Goal: Obtain resource: Download file/media

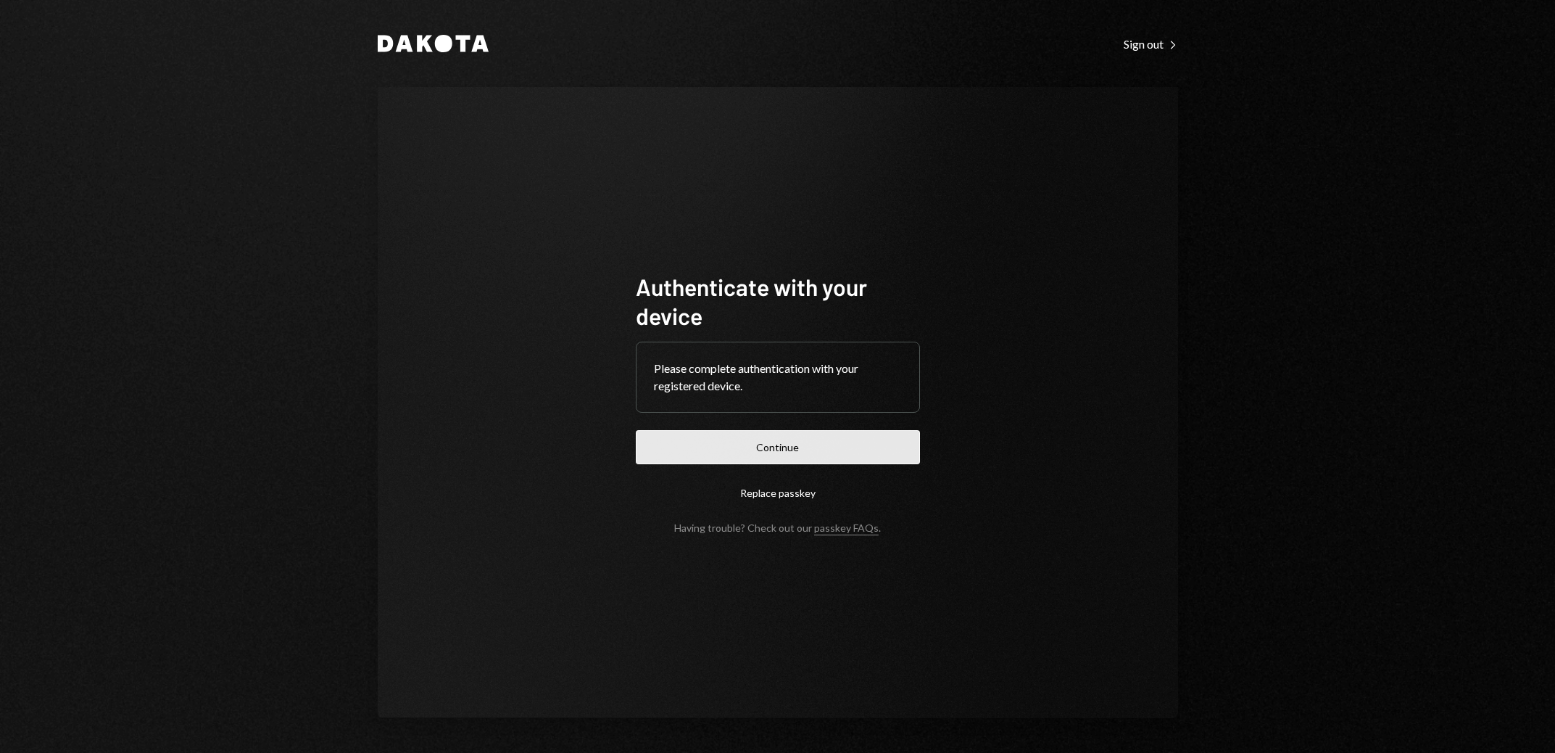
click at [778, 439] on button "Continue" at bounding box center [778, 447] width 284 height 34
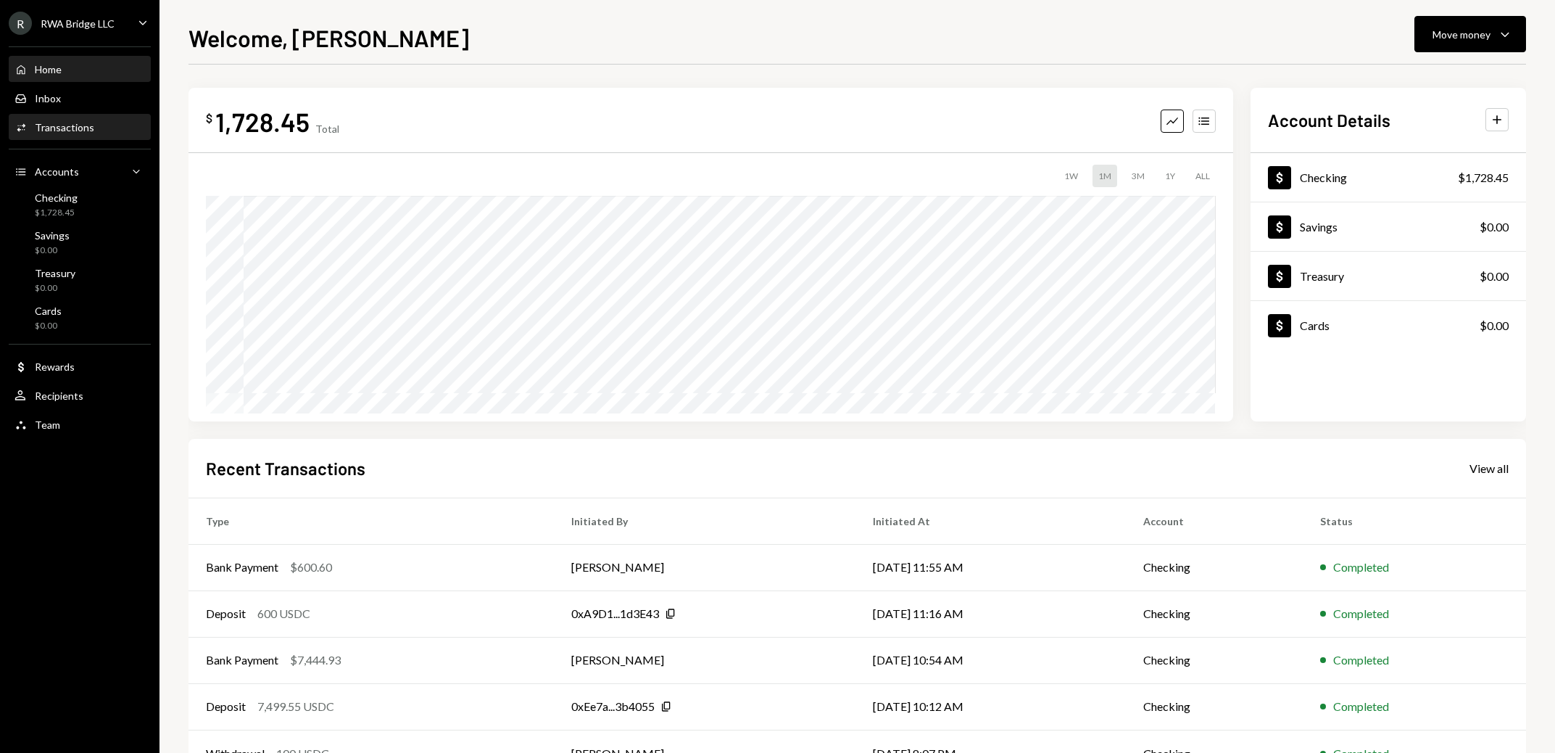
click at [85, 117] on div "Activities Transactions" at bounding box center [80, 127] width 131 height 25
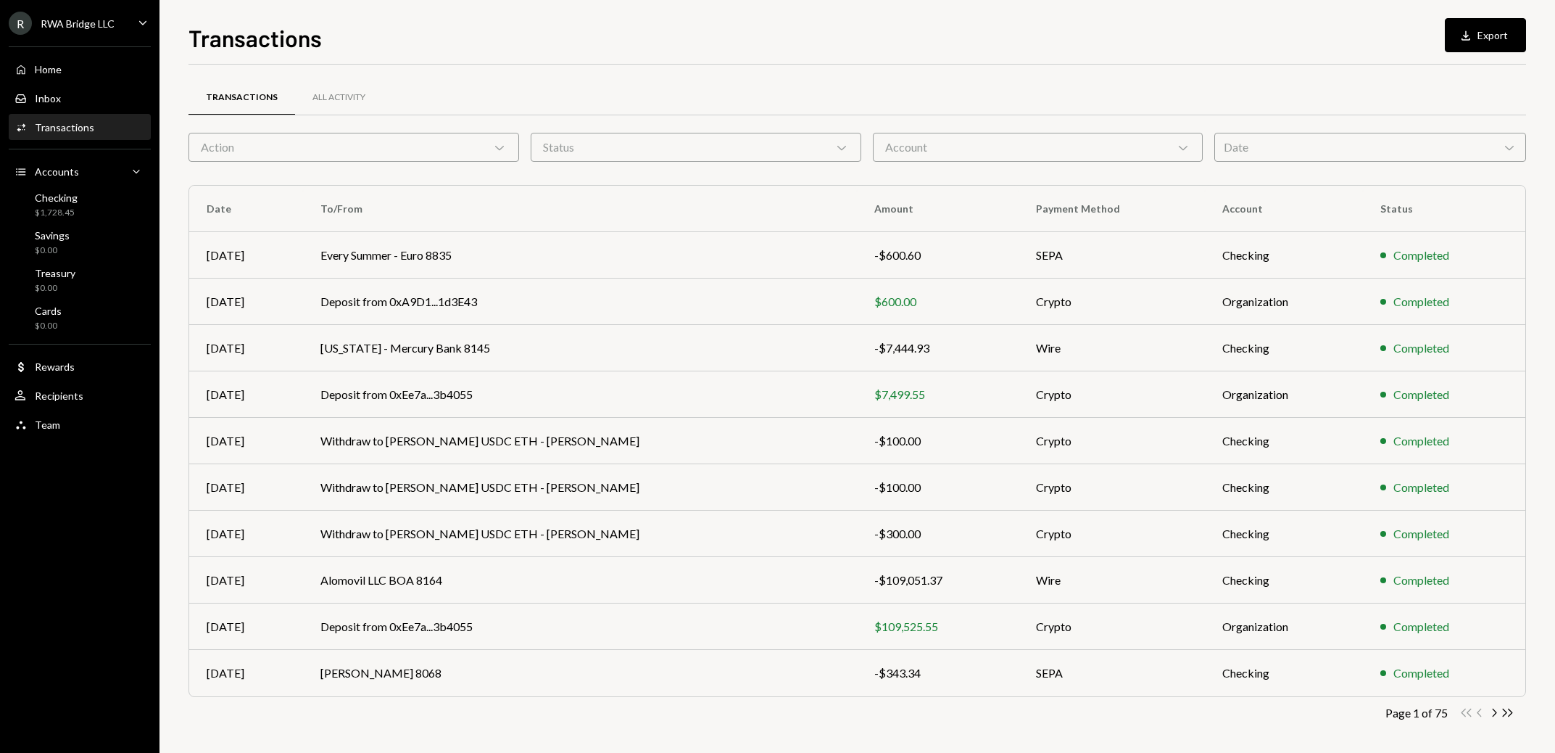
click at [100, 20] on div "RWA Bridge LLC" at bounding box center [78, 23] width 74 height 12
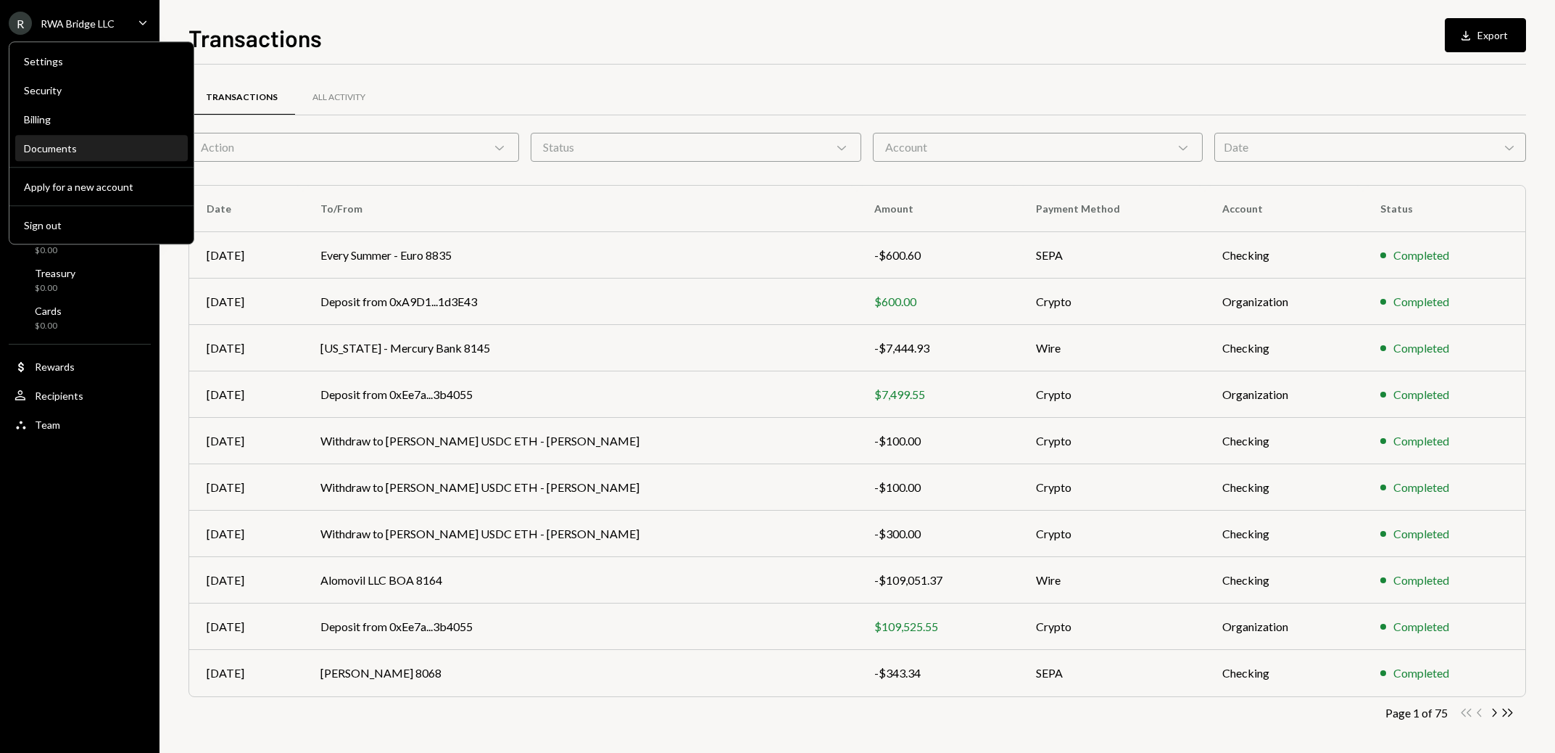
click at [88, 152] on div "Documents" at bounding box center [101, 148] width 155 height 12
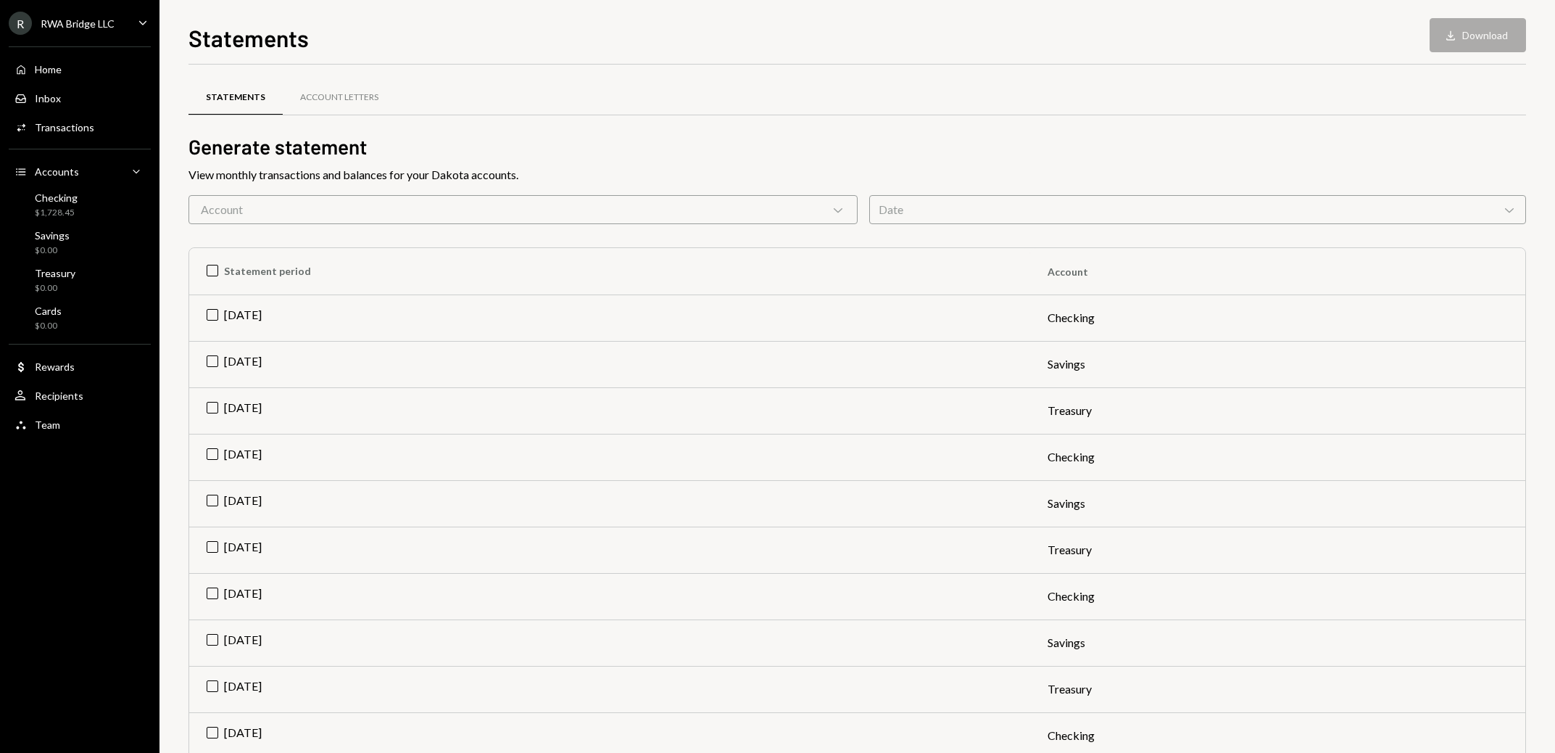
click at [386, 223] on div "Account Chevron Down" at bounding box center [523, 209] width 669 height 29
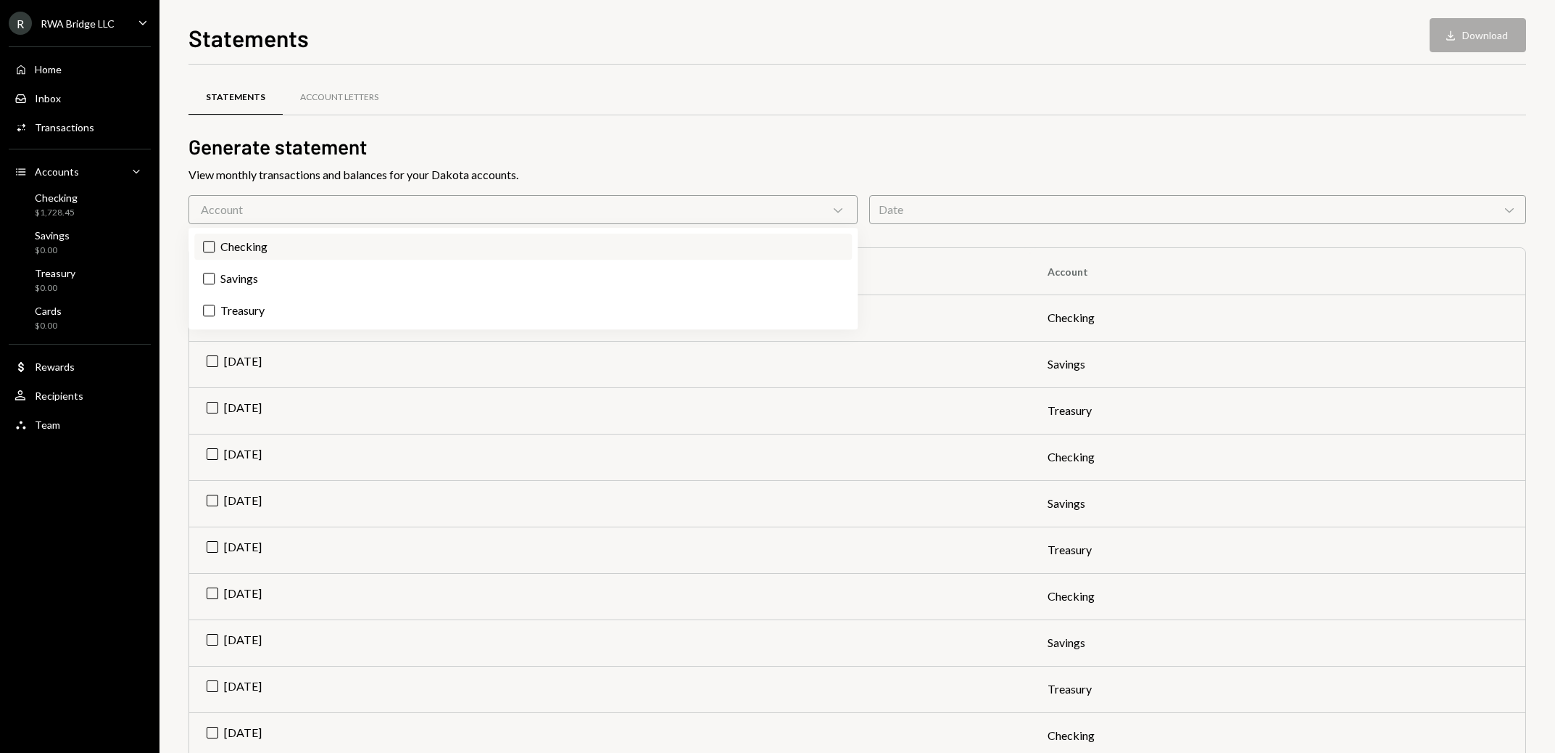
click at [371, 252] on label "Checking" at bounding box center [523, 246] width 658 height 26
click at [215, 252] on button "Checking" at bounding box center [209, 247] width 12 height 12
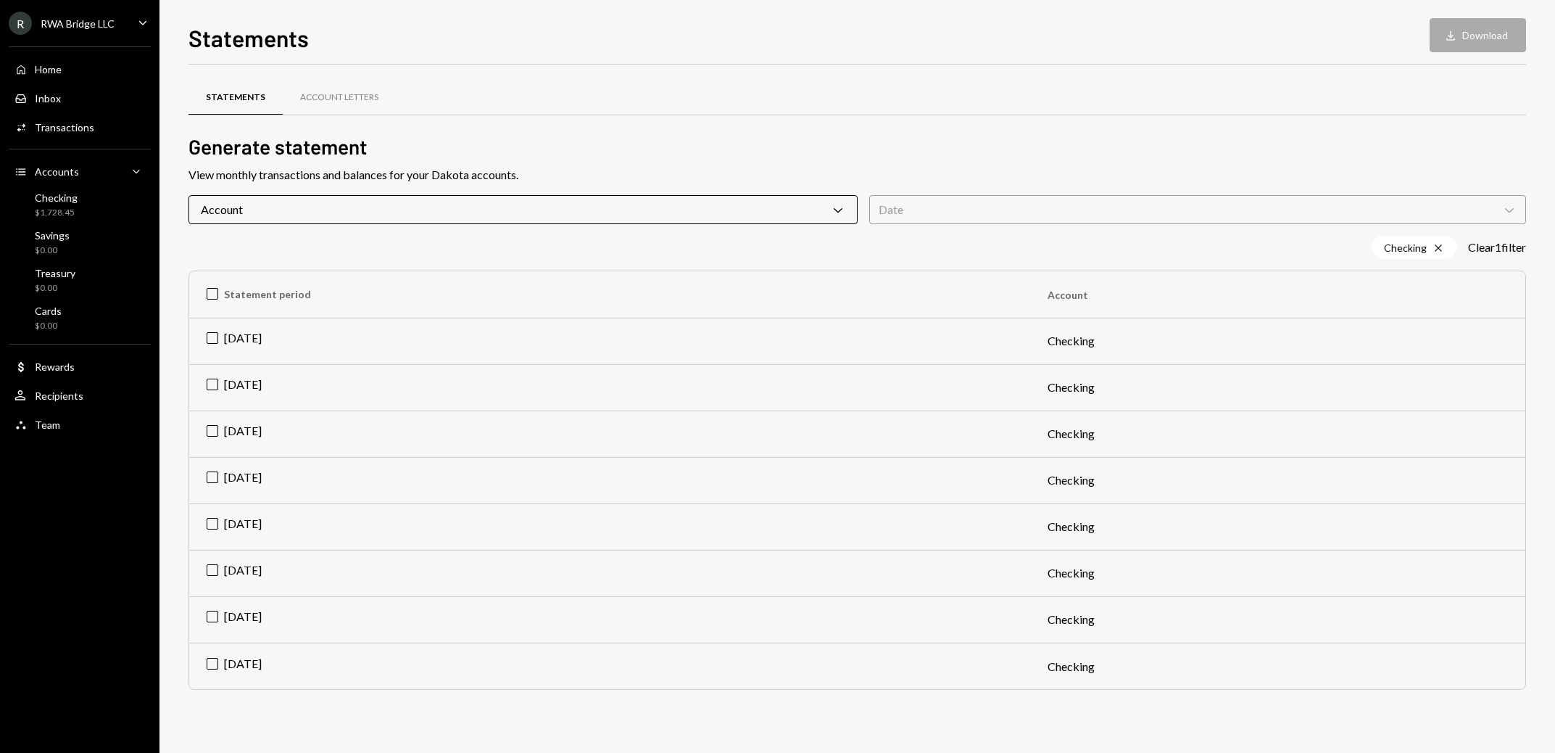
click at [946, 136] on h2 "Generate statement" at bounding box center [858, 147] width 1338 height 28
click at [217, 291] on th "Statement period" at bounding box center [609, 294] width 841 height 46
click at [1459, 38] on button "Download Download (8)" at bounding box center [1471, 35] width 110 height 34
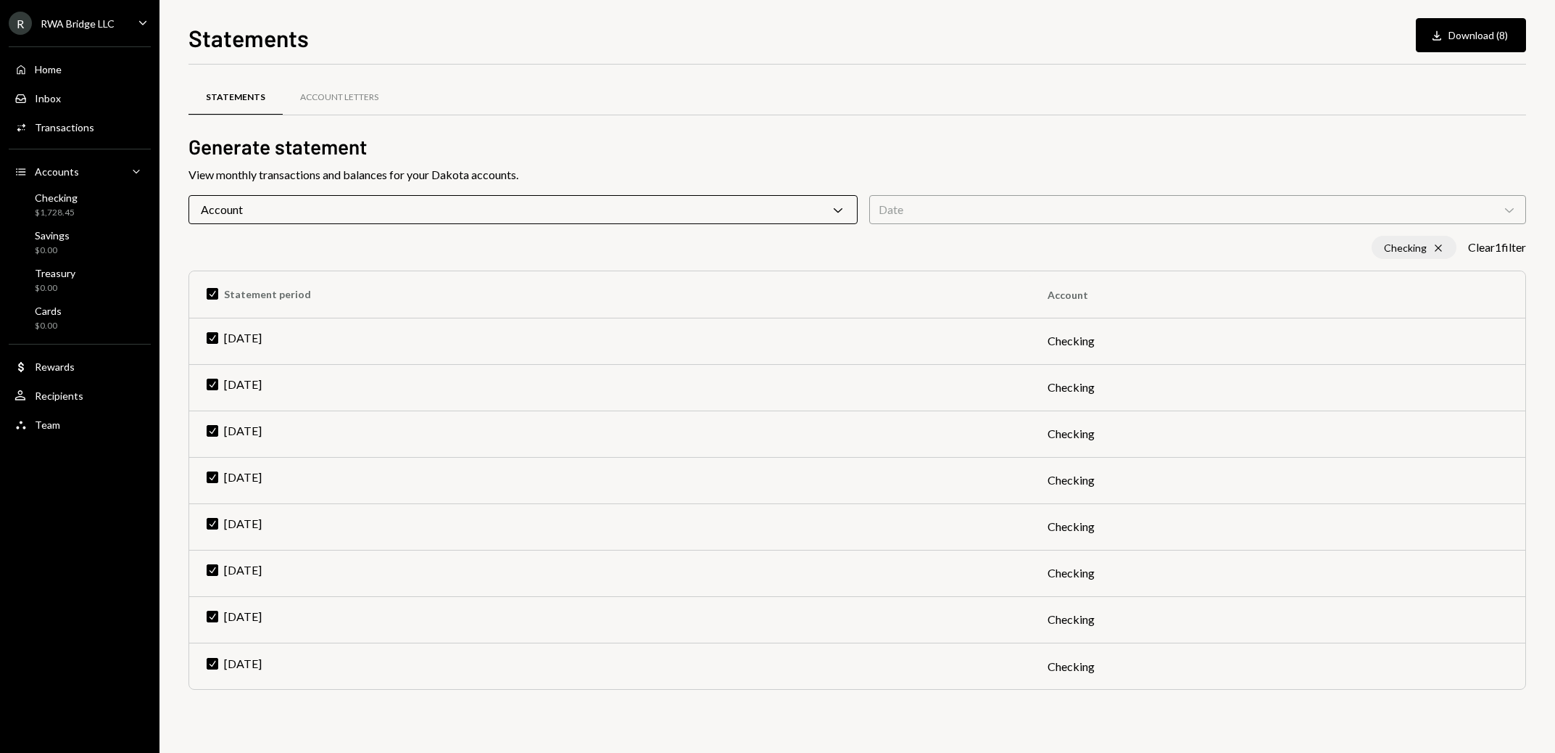
click at [1434, 244] on icon "Cross" at bounding box center [1439, 248] width 12 height 12
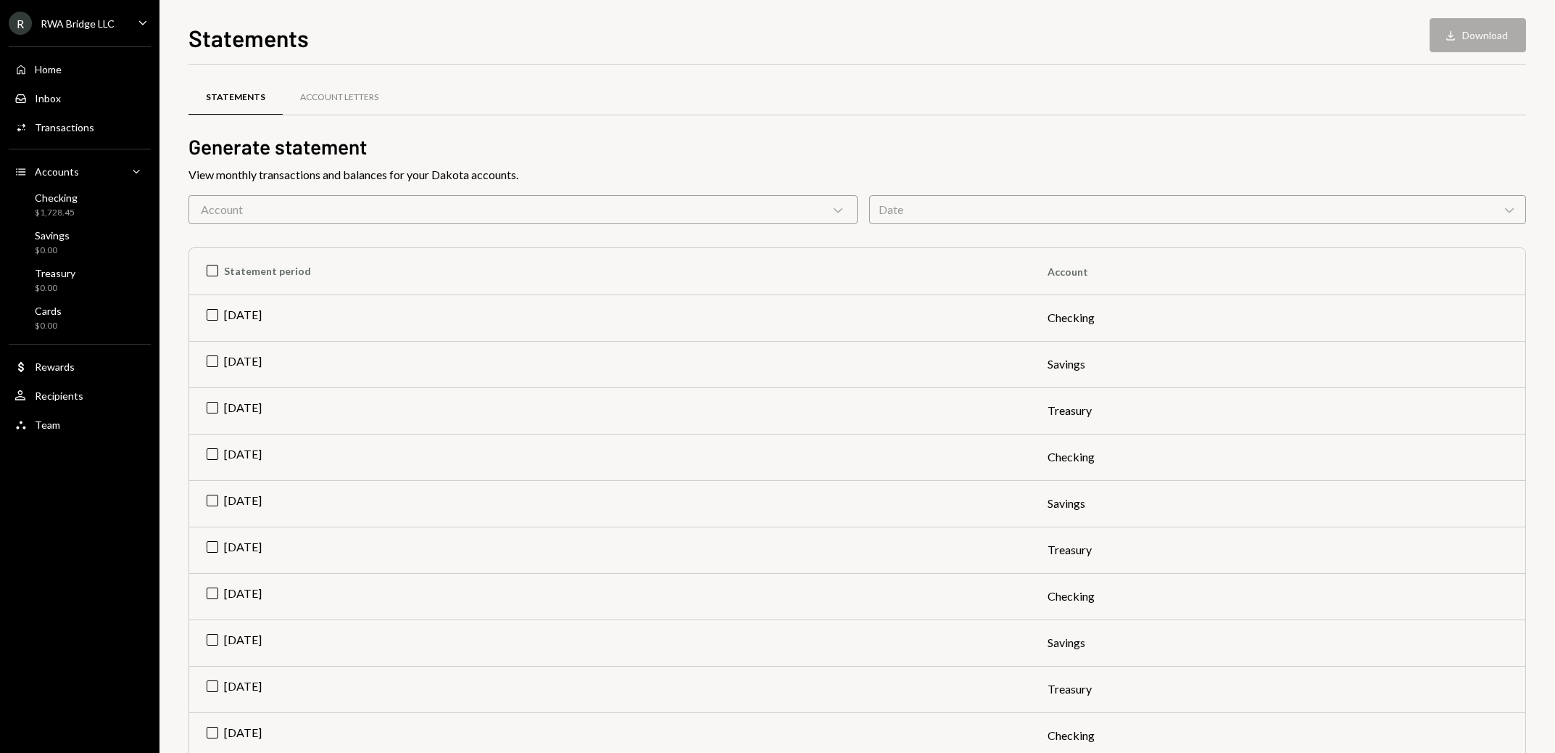
click at [452, 207] on div "Account Chevron Down" at bounding box center [523, 209] width 669 height 29
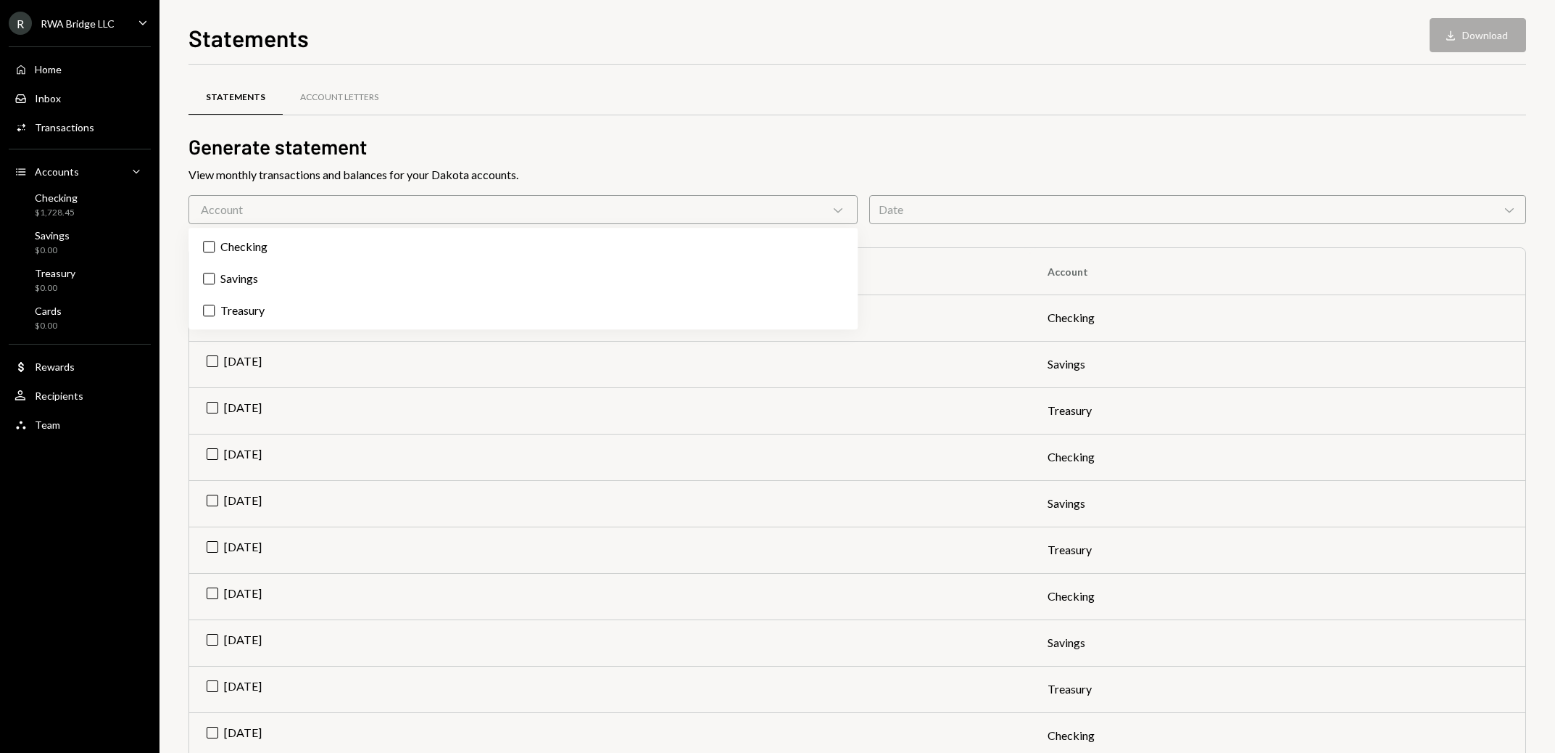
click at [452, 207] on div "Account Chevron Down" at bounding box center [523, 209] width 669 height 29
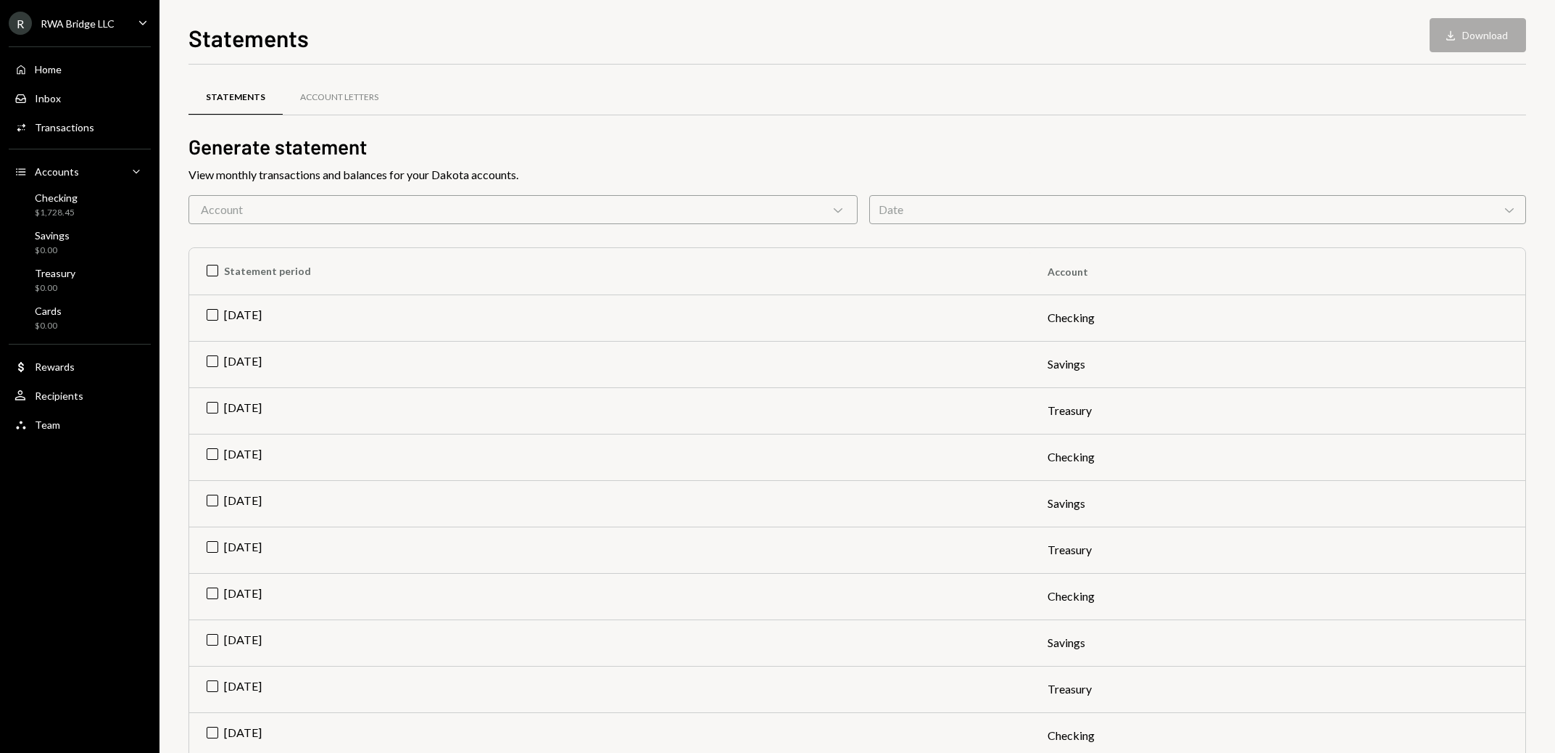
click at [981, 206] on div "Date Chevron Down" at bounding box center [1197, 209] width 657 height 29
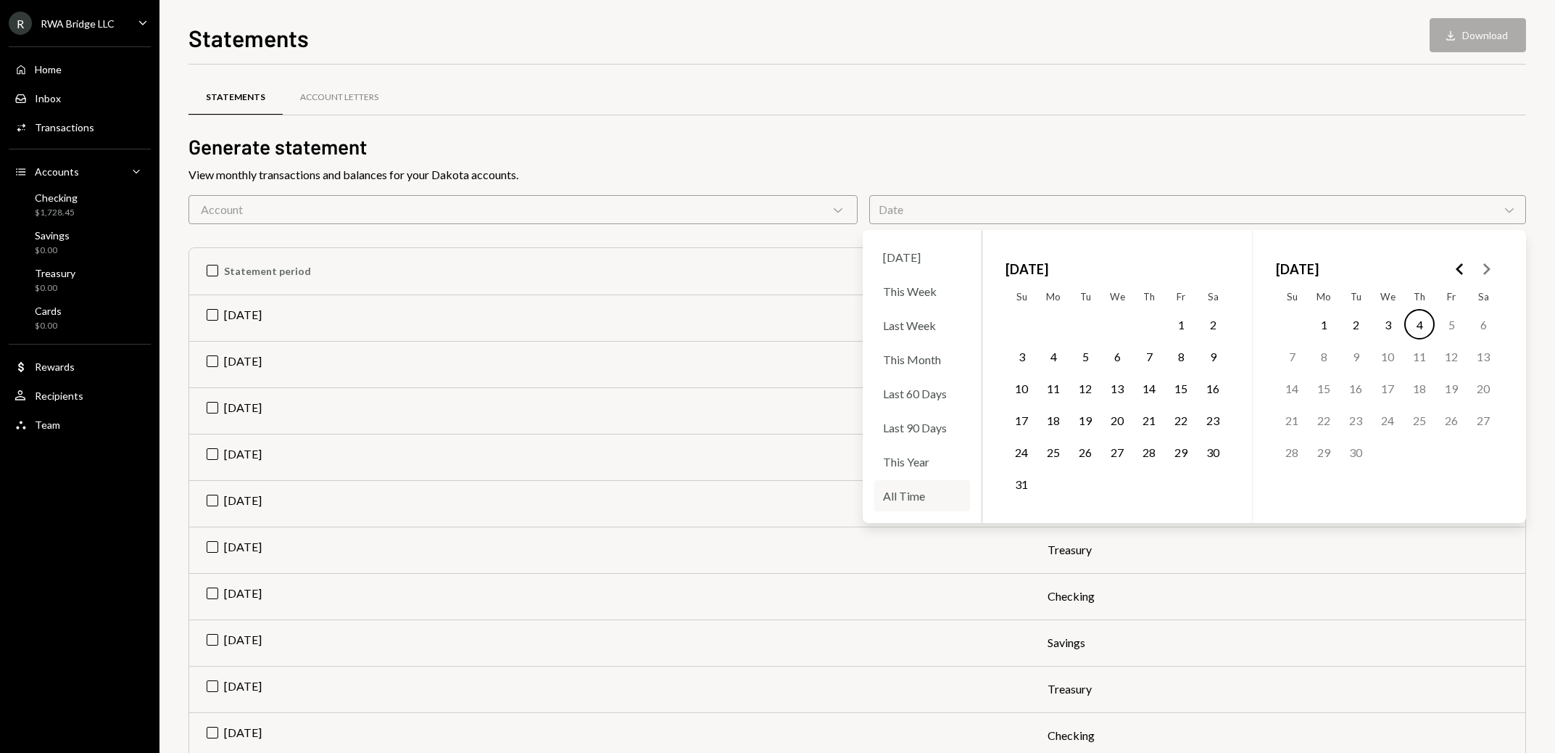
click at [936, 489] on div "All Time" at bounding box center [922, 495] width 96 height 31
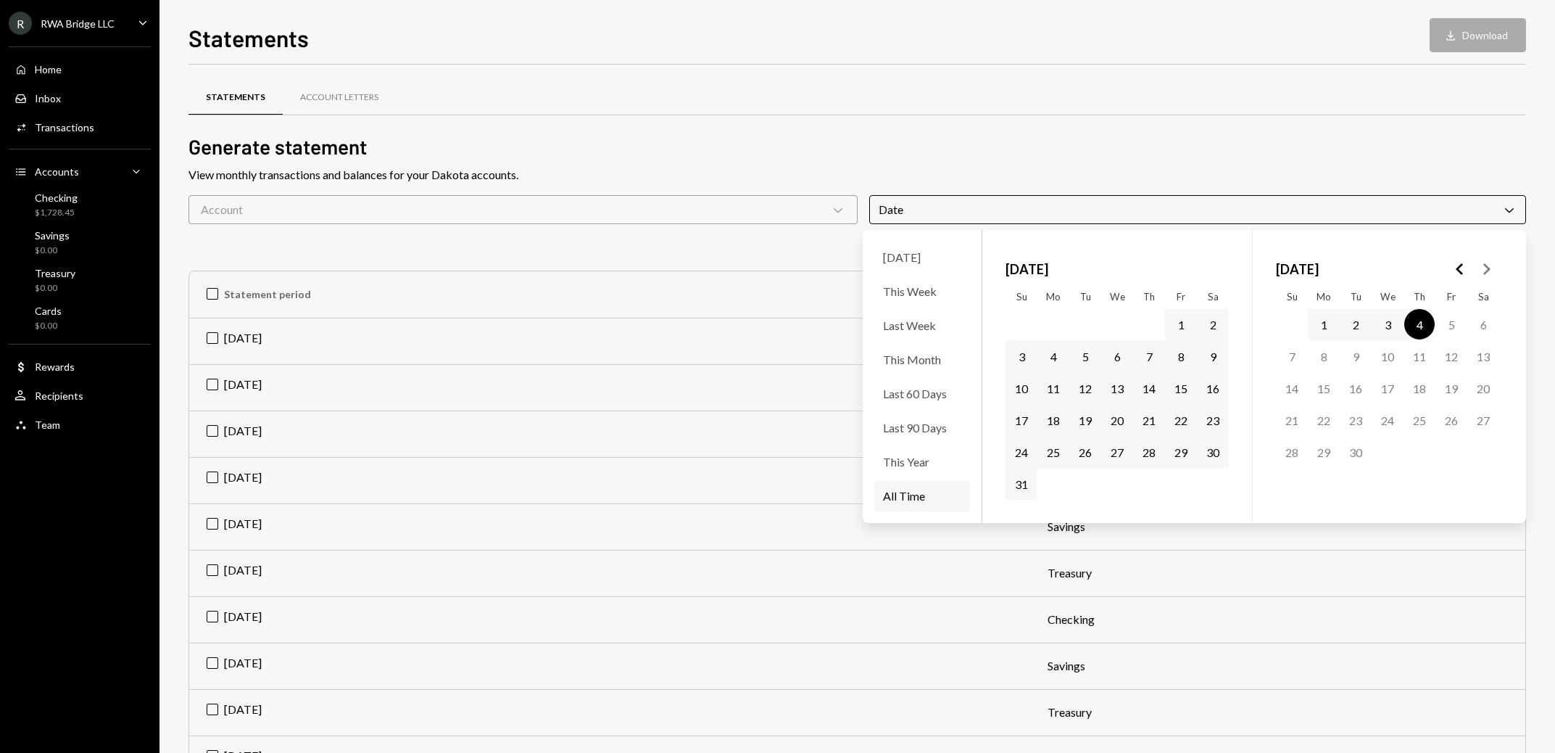
click at [803, 80] on div "Statements Account Letters" at bounding box center [858, 97] width 1338 height 37
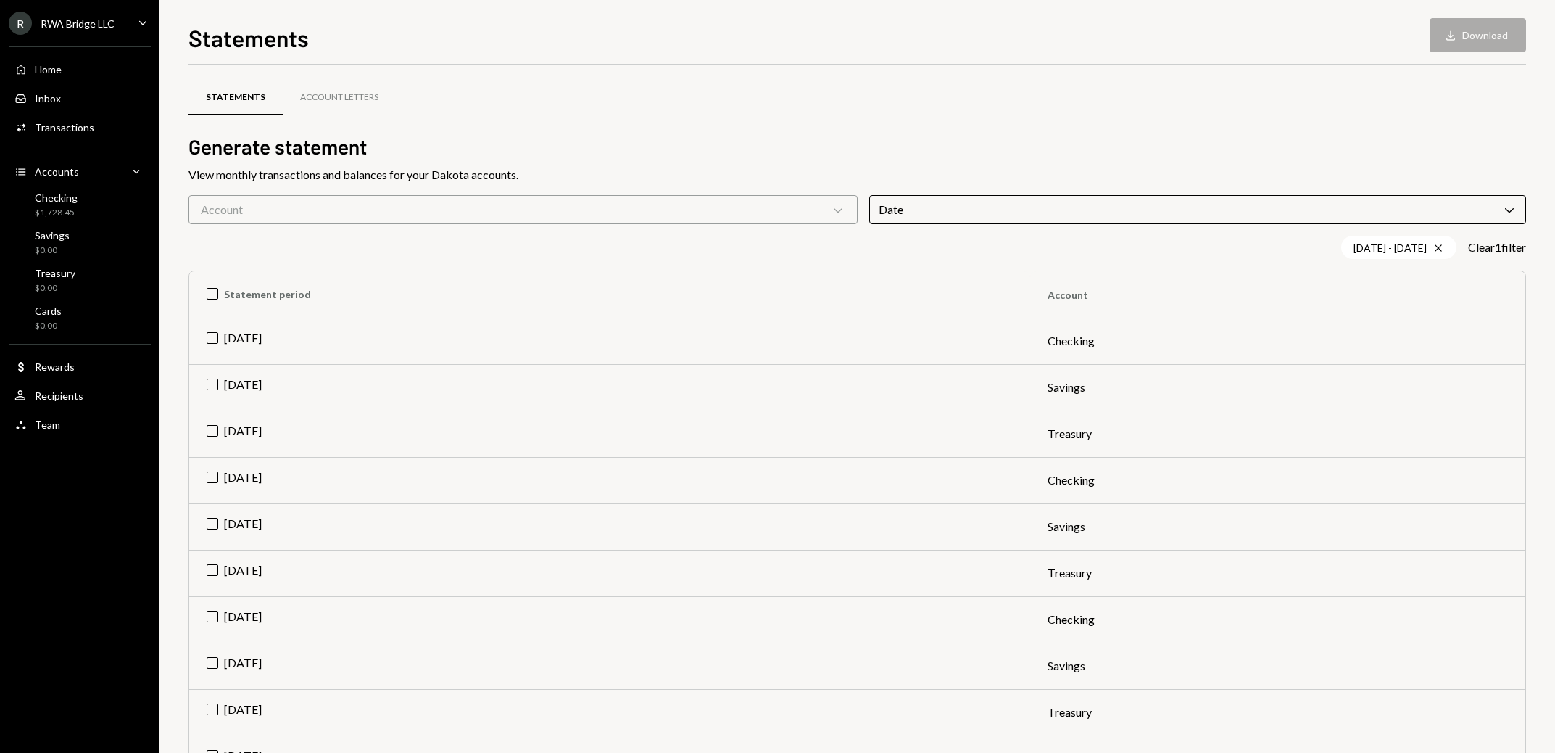
click at [550, 202] on div "Account Chevron Down" at bounding box center [523, 209] width 669 height 29
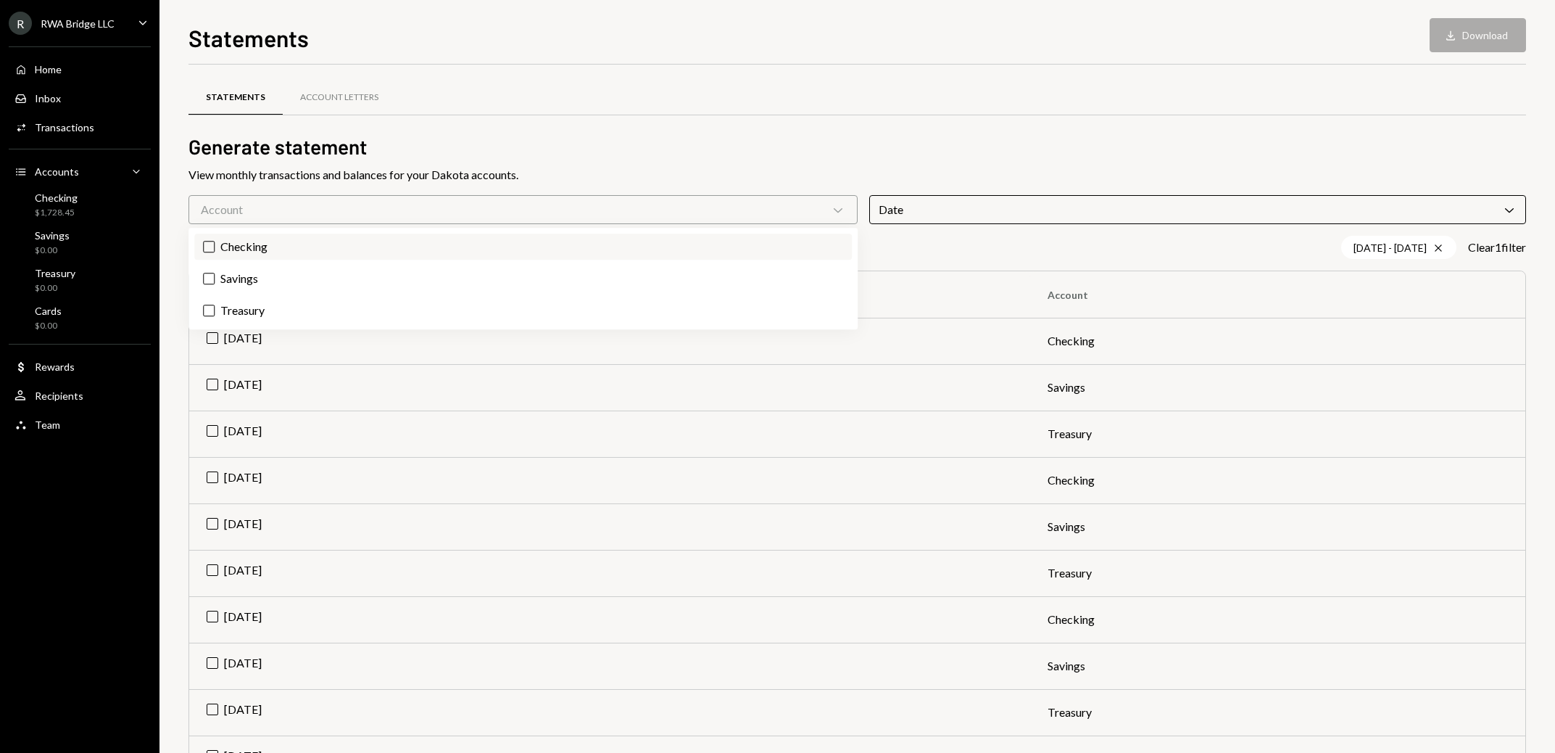
click at [502, 237] on label "Checking" at bounding box center [523, 246] width 658 height 26
click at [215, 241] on button "Checking" at bounding box center [209, 247] width 12 height 12
click at [775, 133] on h2 "Generate statement" at bounding box center [858, 147] width 1338 height 28
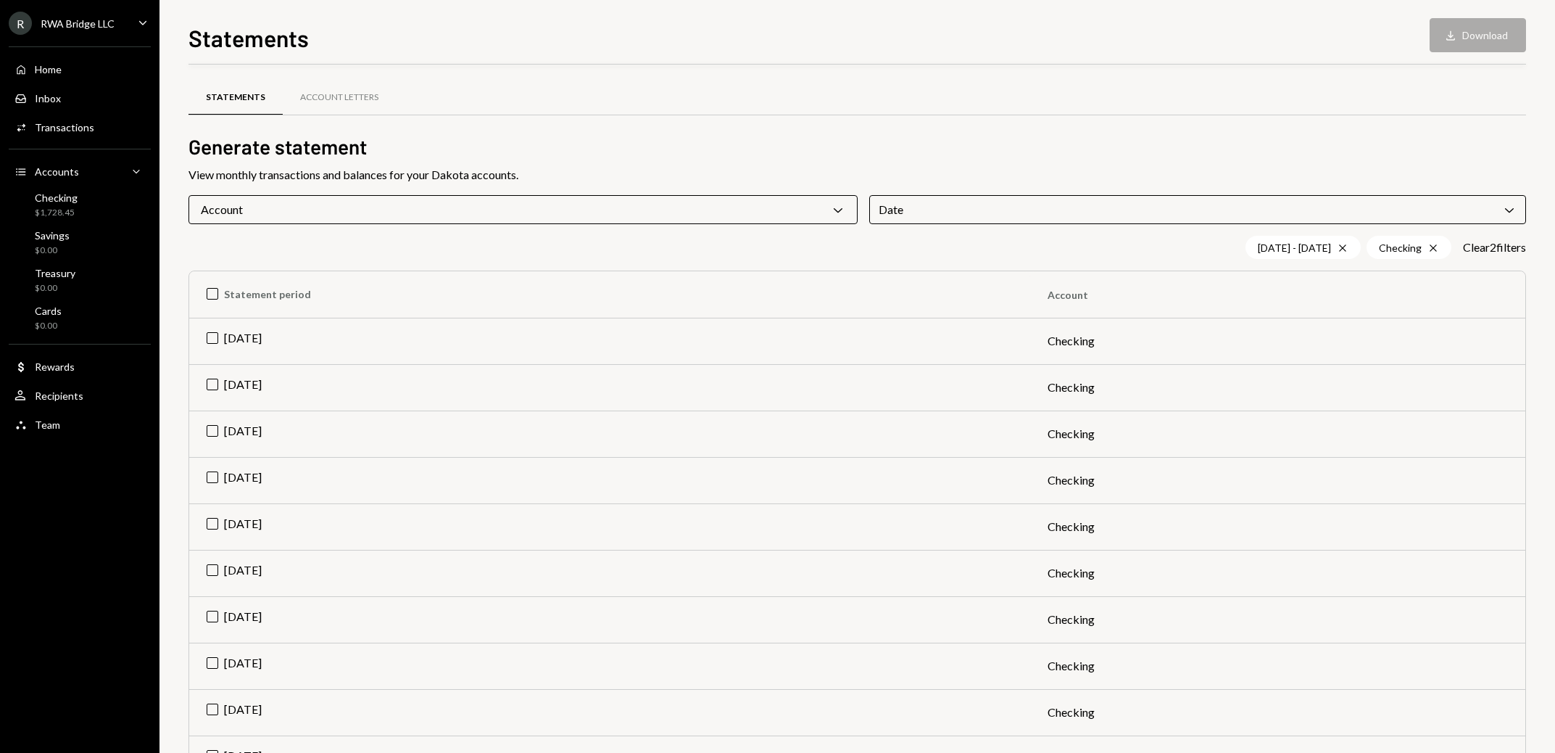
scroll to position [197, 0]
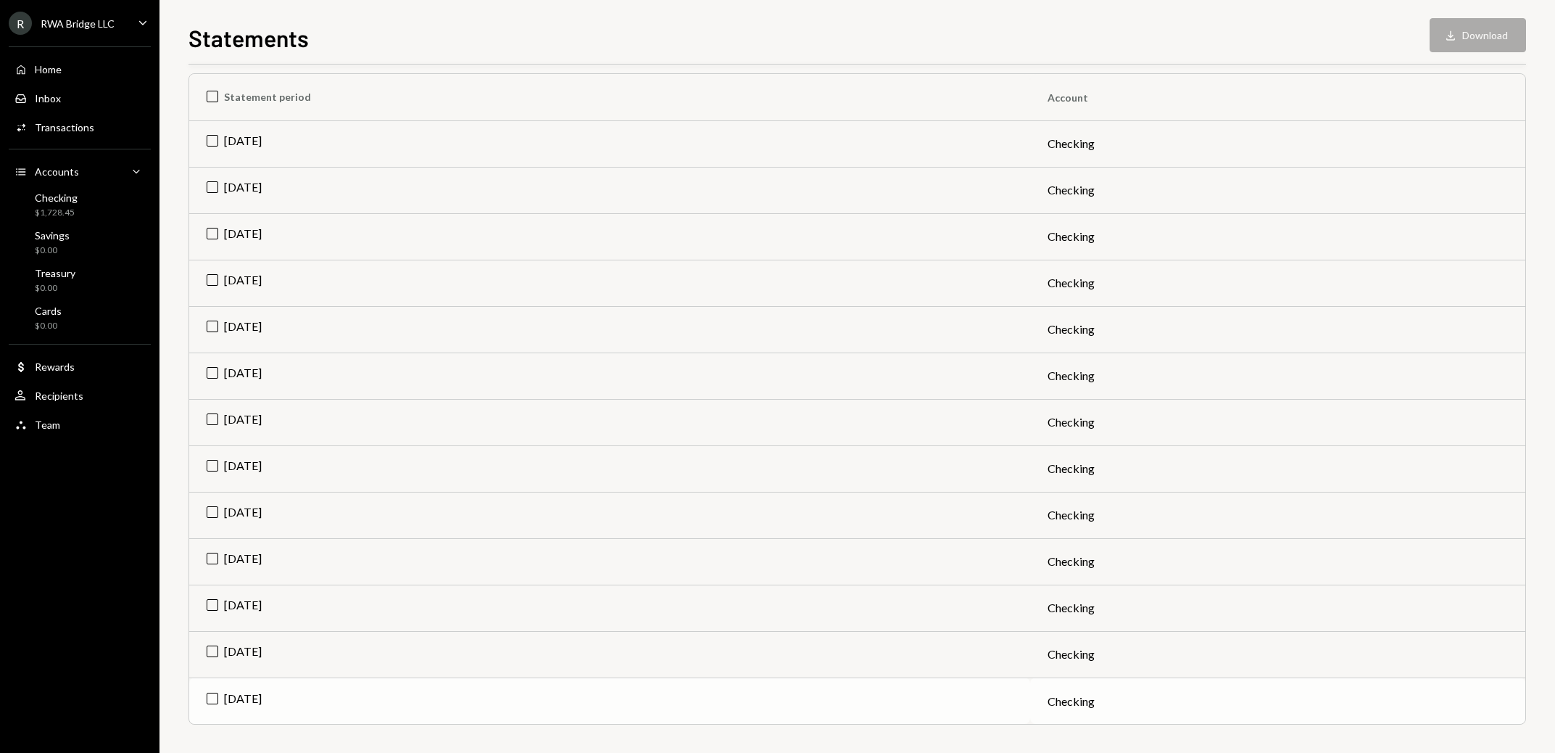
click at [210, 697] on td "[DATE]" at bounding box center [609, 700] width 841 height 46
click at [210, 655] on td "[DATE]" at bounding box center [609, 654] width 841 height 46
click at [212, 608] on td "[DATE]" at bounding box center [609, 607] width 841 height 46
click at [212, 553] on td "[DATE]" at bounding box center [609, 561] width 841 height 46
click at [208, 504] on td "[DATE]" at bounding box center [609, 515] width 841 height 46
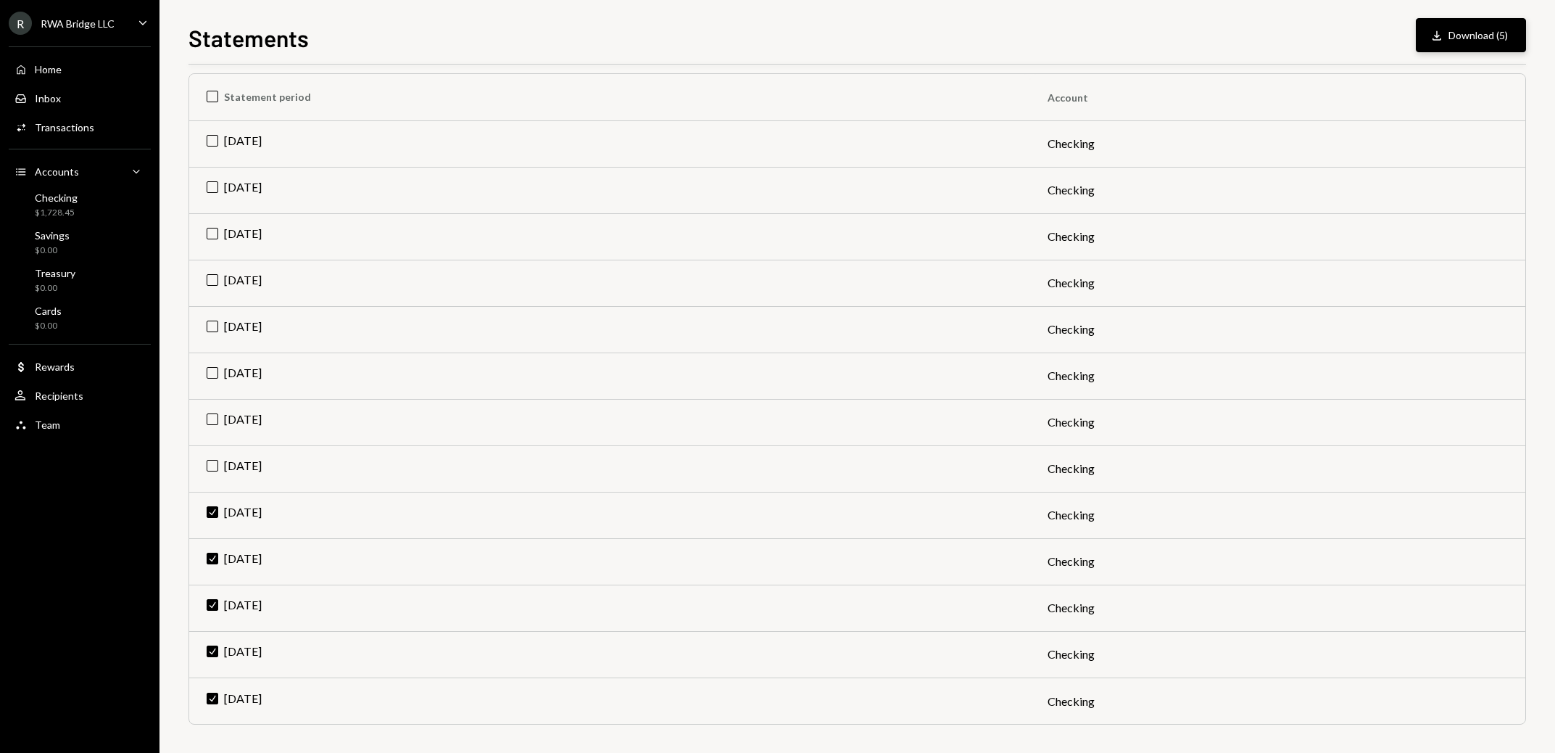
click at [1493, 30] on button "Download Download (5)" at bounding box center [1471, 35] width 110 height 34
click at [65, 69] on div "Home Home" at bounding box center [80, 69] width 131 height 13
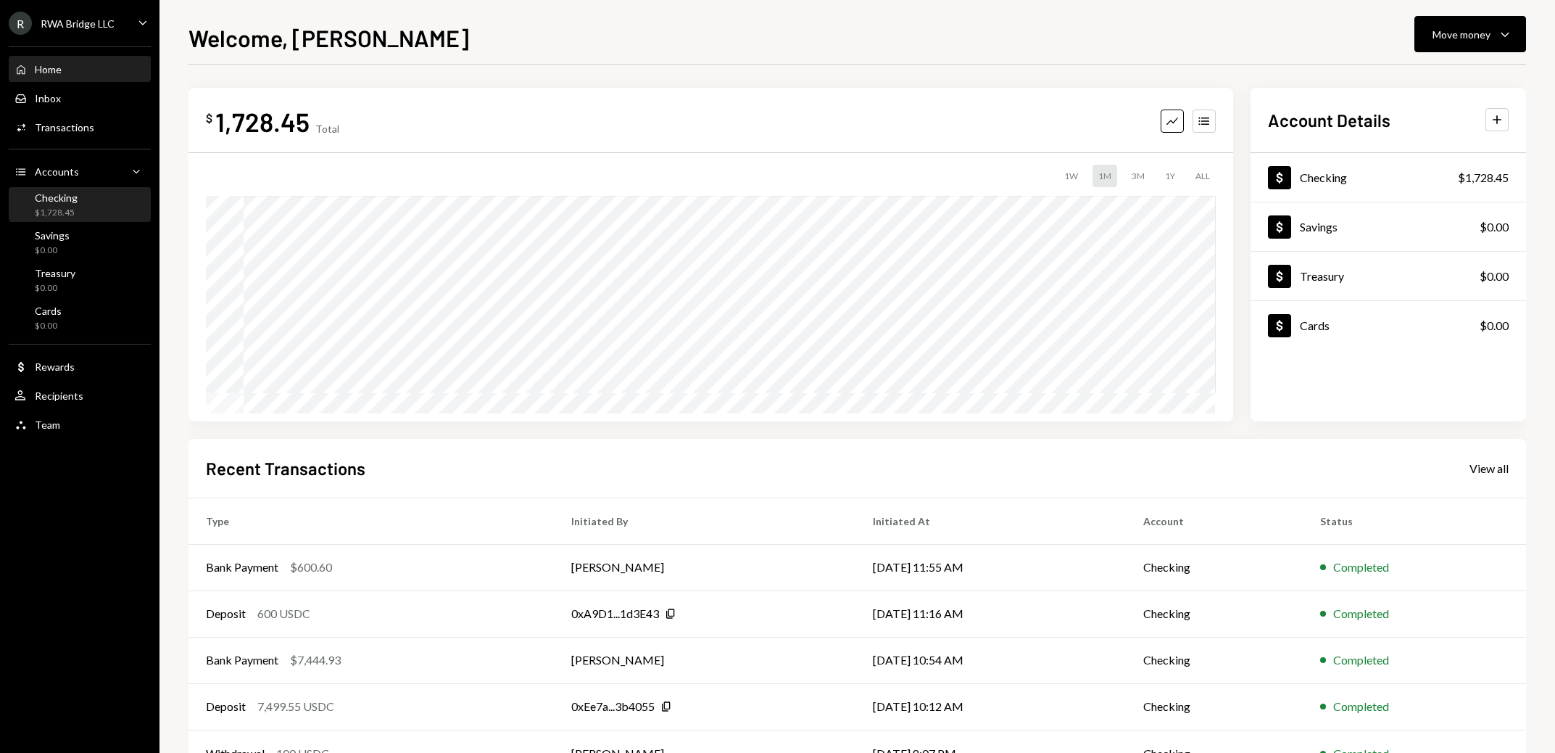
click at [85, 199] on div "Checking $1,728.45" at bounding box center [80, 205] width 131 height 28
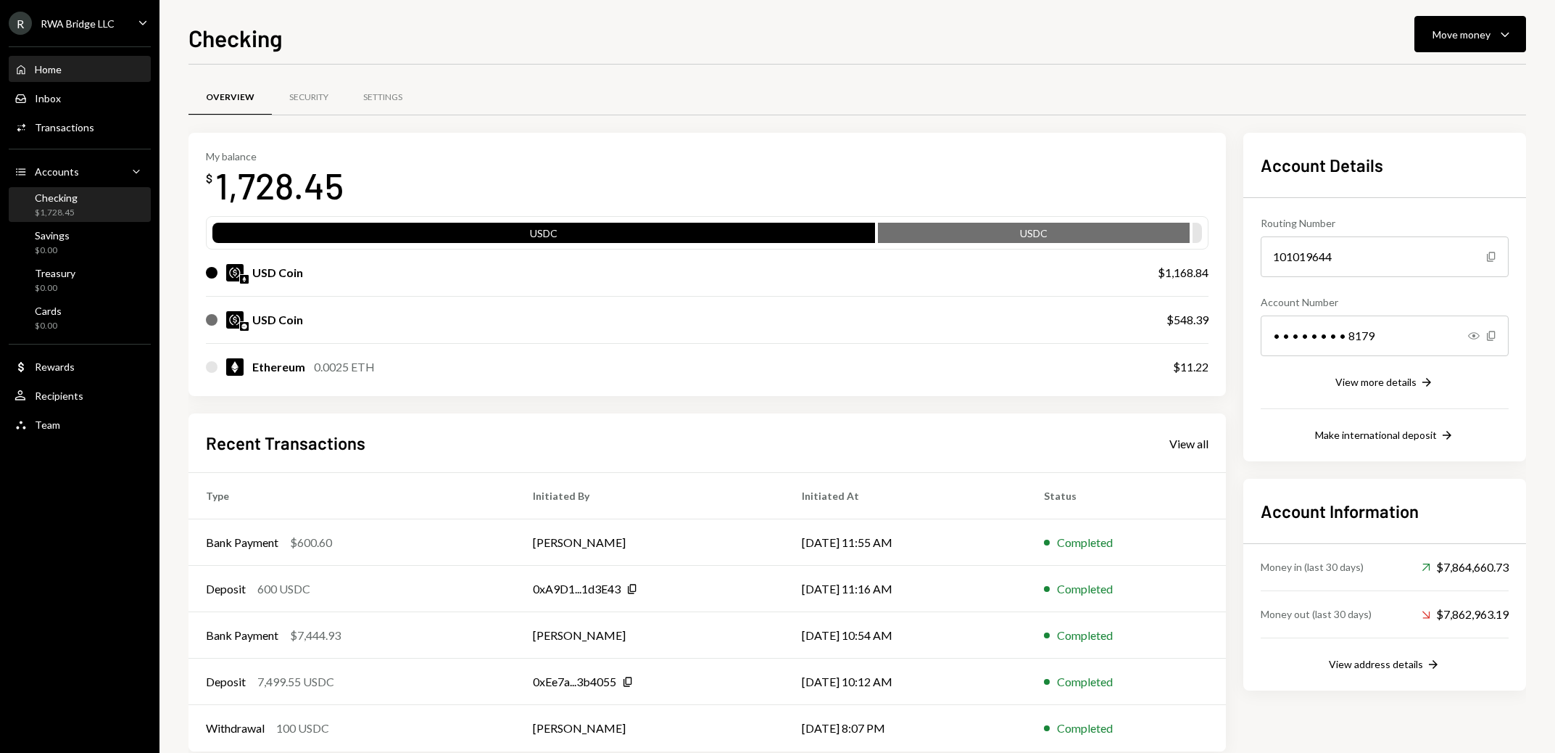
click at [72, 78] on div "Home Home" at bounding box center [80, 69] width 131 height 25
